Goal: Task Accomplishment & Management: Use online tool/utility

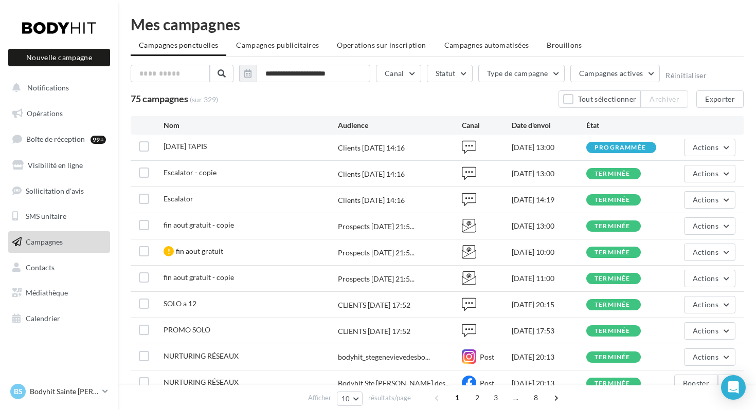
click at [52, 243] on span "Campagnes" at bounding box center [44, 242] width 37 height 9
click at [725, 150] on button "Actions" at bounding box center [709, 147] width 51 height 17
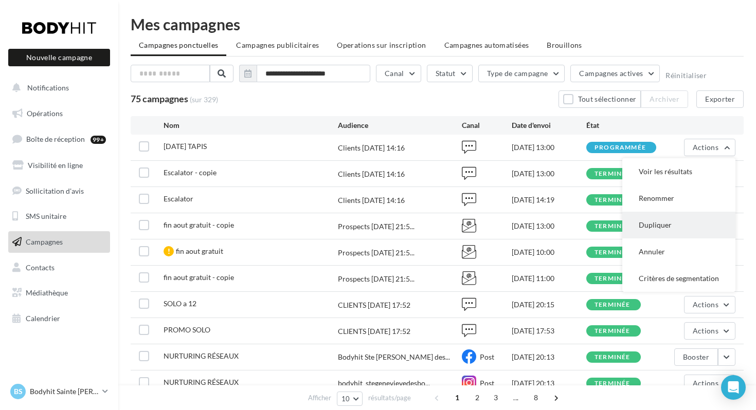
click at [665, 226] on button "Dupliquer" at bounding box center [678, 225] width 113 height 27
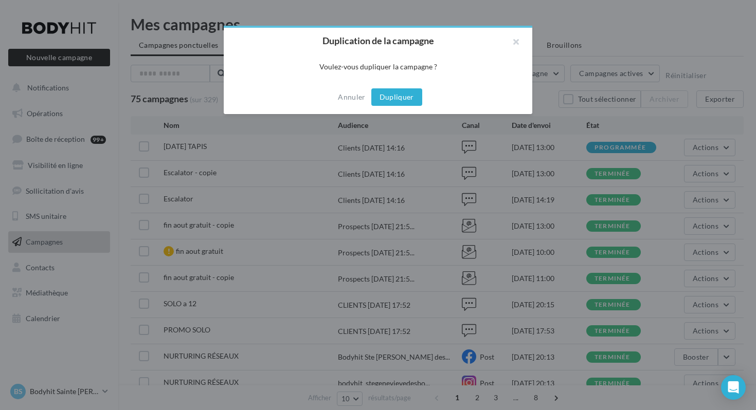
click at [410, 96] on button "Dupliquer" at bounding box center [396, 96] width 51 height 17
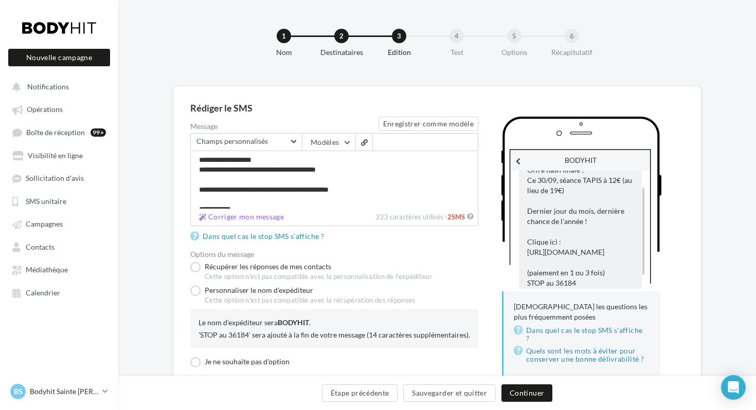
scroll to position [40, 0]
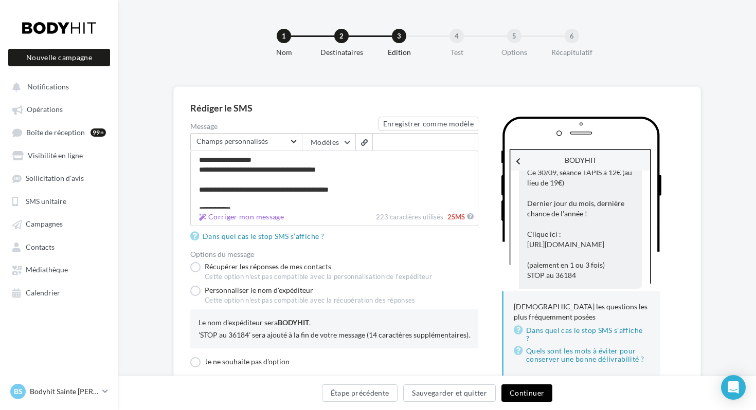
click at [524, 394] on button "Continuer" at bounding box center [526, 393] width 51 height 17
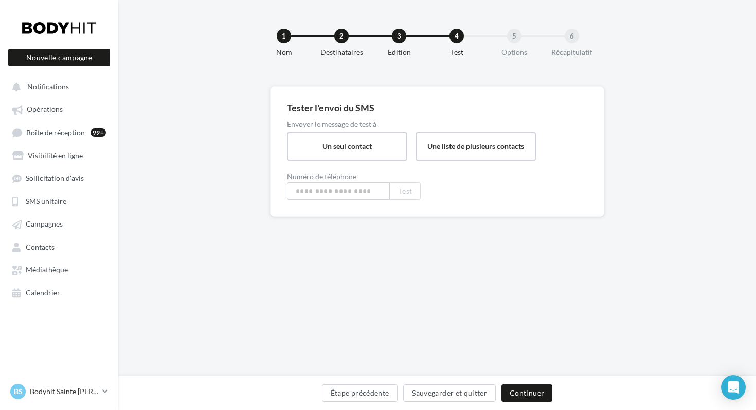
type input "**********"
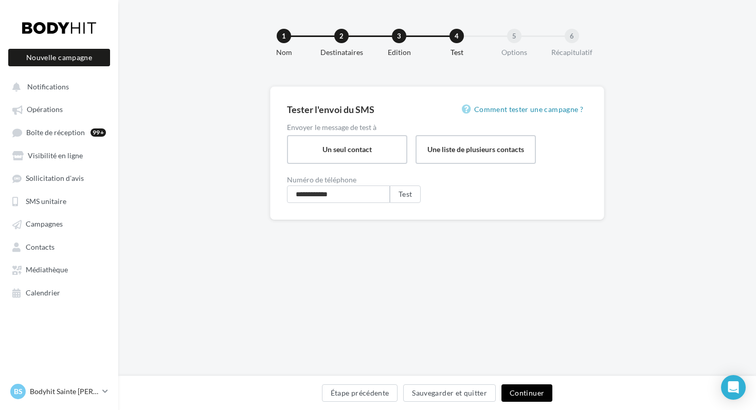
click at [518, 389] on button "Continuer" at bounding box center [526, 393] width 51 height 17
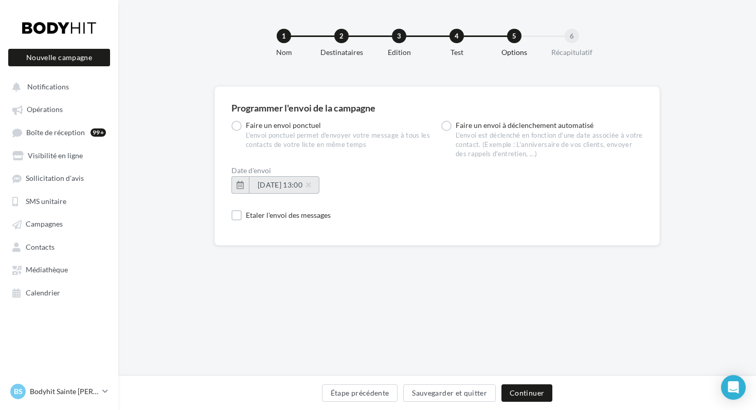
click at [298, 177] on button "30/09/2025 à 13:00" at bounding box center [284, 184] width 70 height 17
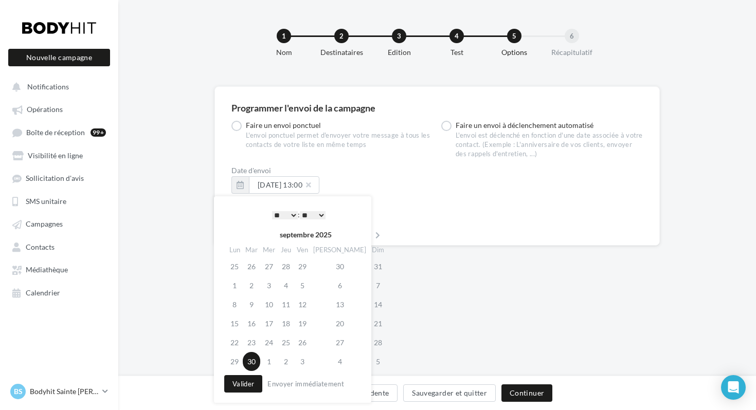
click at [282, 213] on select "* * * * * * * * * * ** ** ** ** ** ** ** ** ** ** ** ** ** **" at bounding box center [285, 215] width 26 height 8
click at [286, 384] on button "Envoyer immédiatement" at bounding box center [305, 384] width 85 height 12
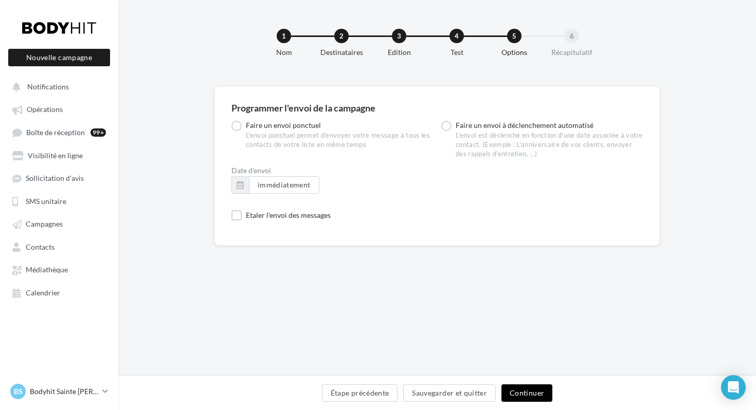
click at [530, 399] on button "Continuer" at bounding box center [526, 393] width 51 height 17
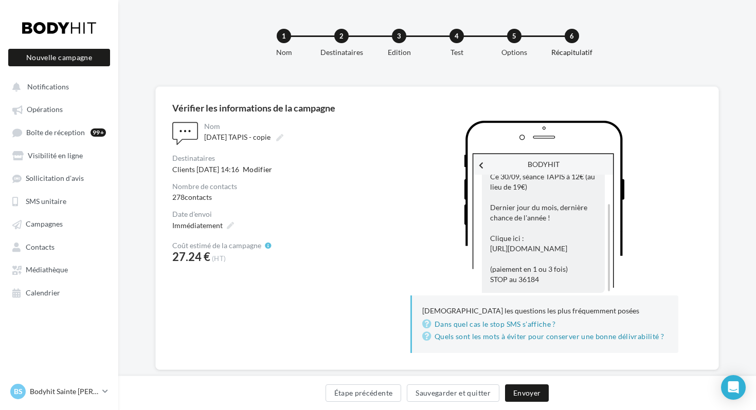
scroll to position [40, 0]
click at [524, 389] on button "Envoyer" at bounding box center [527, 393] width 44 height 17
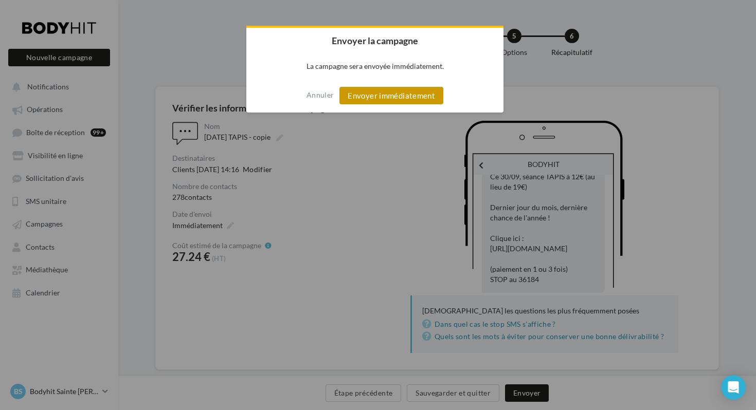
click at [397, 93] on button "Envoyer immédiatement" at bounding box center [391, 95] width 104 height 17
